Goal: Check status: Check status

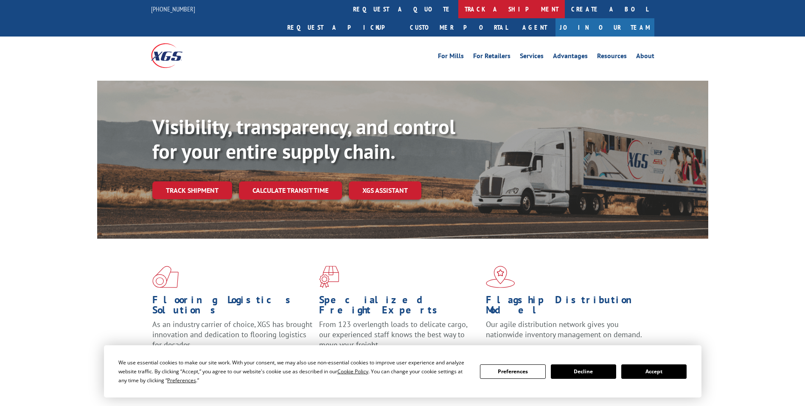
click at [459, 13] on link "track a shipment" at bounding box center [512, 9] width 107 height 18
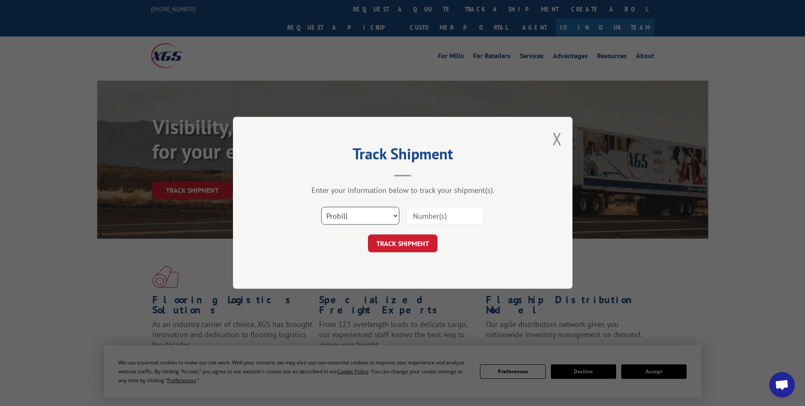
click at [365, 221] on select "Select category... Probill BOL PO" at bounding box center [360, 216] width 78 height 18
select select "bol"
click at [321, 207] on select "Select category... Probill BOL PO" at bounding box center [360, 216] width 78 height 18
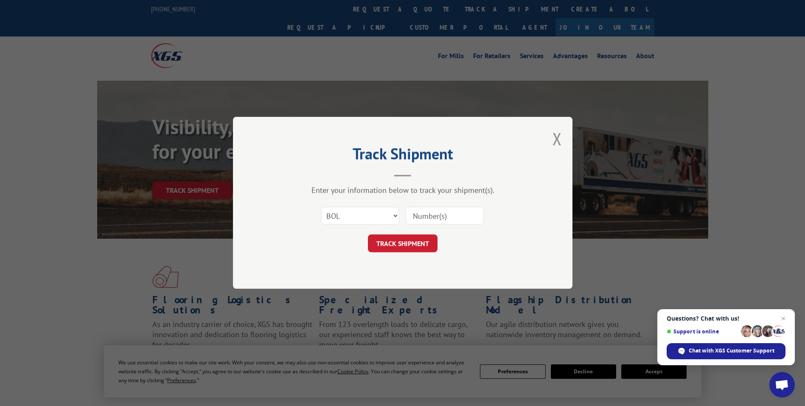
click at [428, 219] on input at bounding box center [445, 216] width 78 height 18
paste input "467785"
type input "467785"
click at [402, 238] on form "Select category... Probill BOL PO 467785 TRACK SHIPMENT" at bounding box center [403, 227] width 255 height 51
drag, startPoint x: 402, startPoint y: 238, endPoint x: 405, endPoint y: 250, distance: 11.7
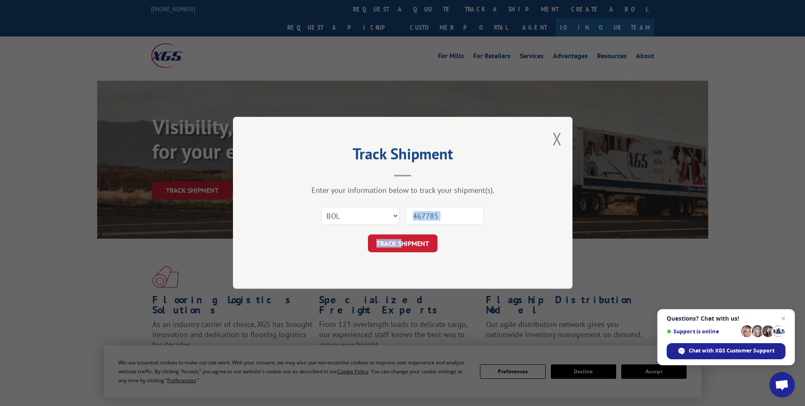
click at [405, 250] on button "TRACK SHIPMENT" at bounding box center [403, 244] width 70 height 18
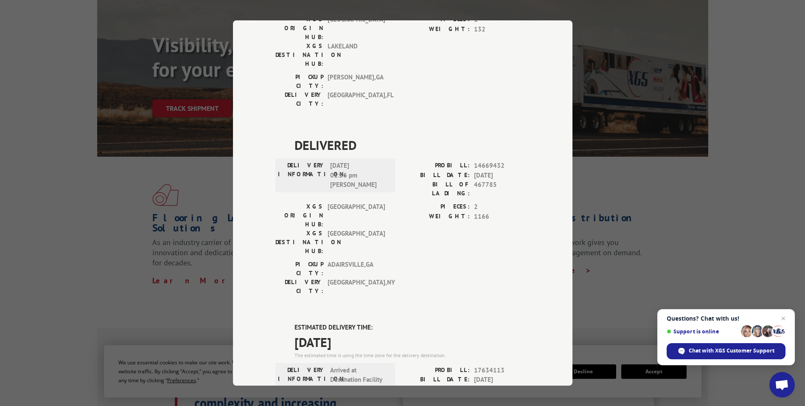
scroll to position [85, 0]
